Goal: Find specific page/section: Find specific page/section

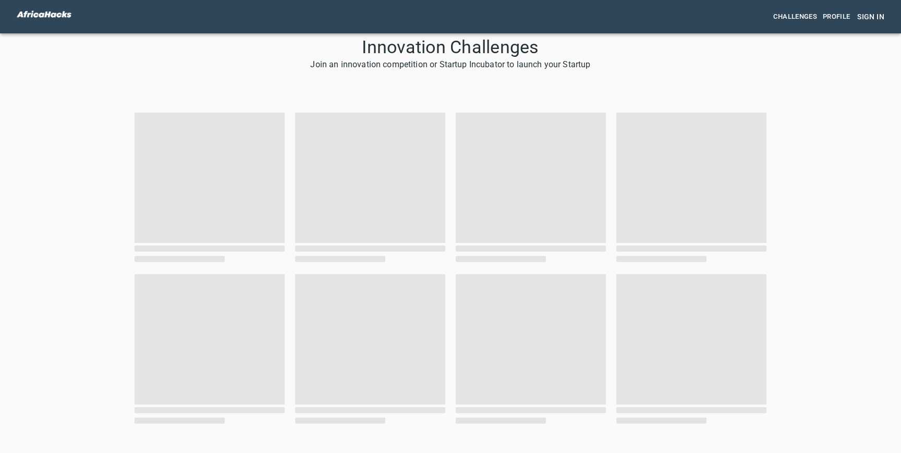
click at [49, 17] on img at bounding box center [44, 14] width 63 height 14
click at [835, 17] on span "Profile" at bounding box center [836, 17] width 28 height 12
